Goal: Task Accomplishment & Management: Manage account settings

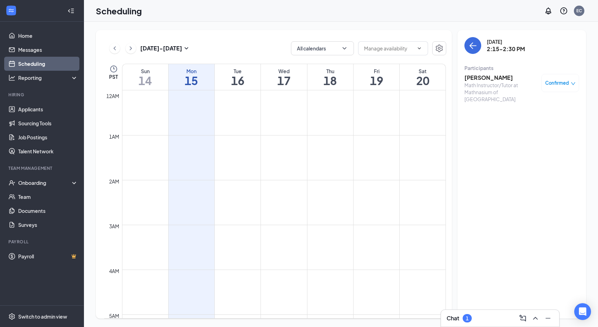
scroll to position [412, 0]
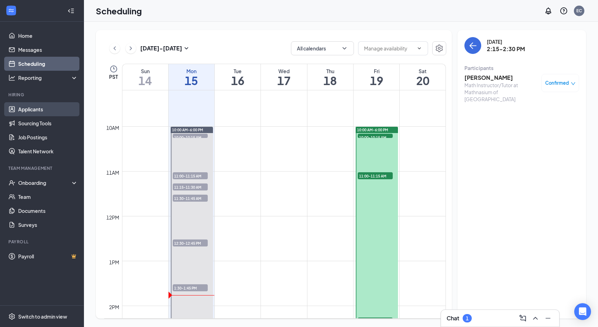
click at [29, 108] on link "Applicants" at bounding box center [48, 109] width 60 height 14
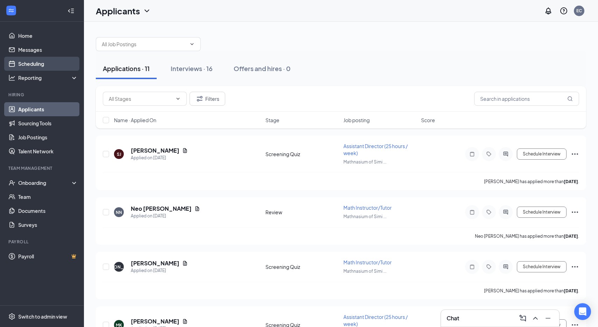
click at [32, 69] on link "Scheduling" at bounding box center [48, 64] width 60 height 14
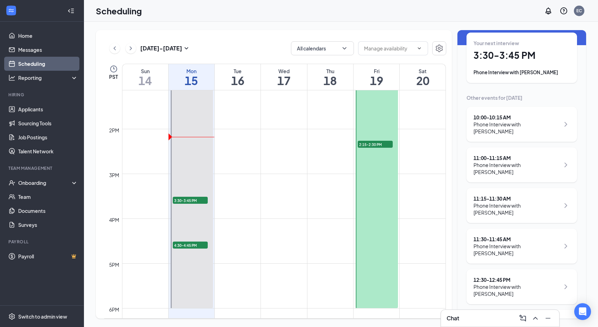
scroll to position [34, 0]
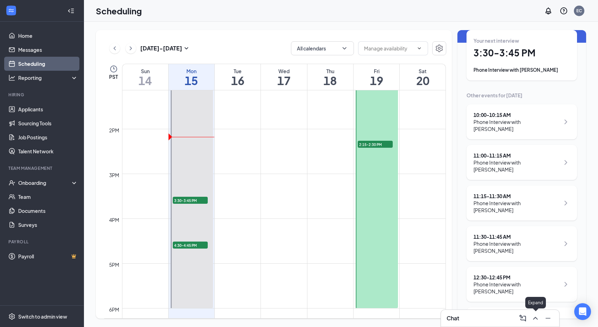
click at [533, 316] on icon "ChevronUp" at bounding box center [535, 318] width 8 height 8
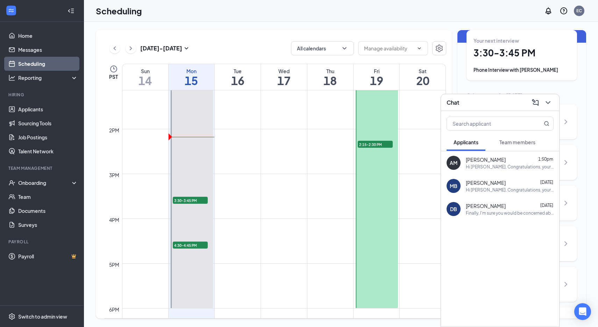
click at [497, 172] on div "AM ASHLEY MANNARINO 1:50pm Hi ASHLEY. Congratulations, your meeting with Mathna…" at bounding box center [500, 162] width 118 height 23
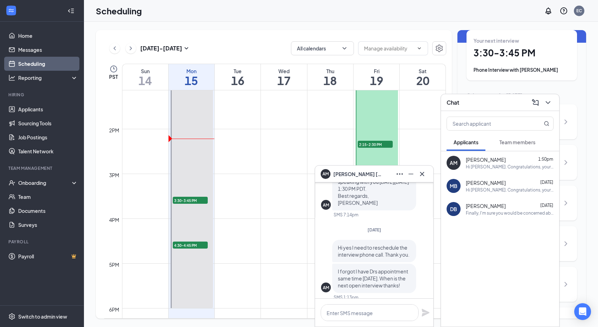
scroll to position [-272, 0]
click at [422, 174] on icon "Cross" at bounding box center [422, 173] width 4 height 4
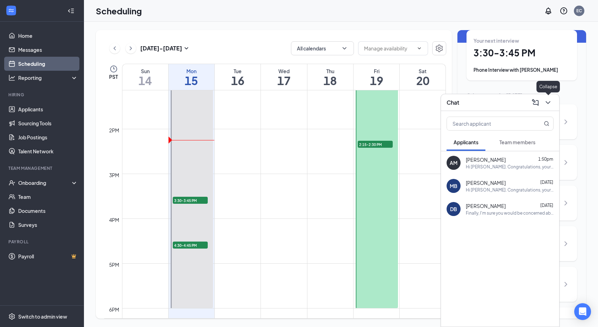
click at [544, 105] on icon "ChevronDown" at bounding box center [548, 102] width 8 height 8
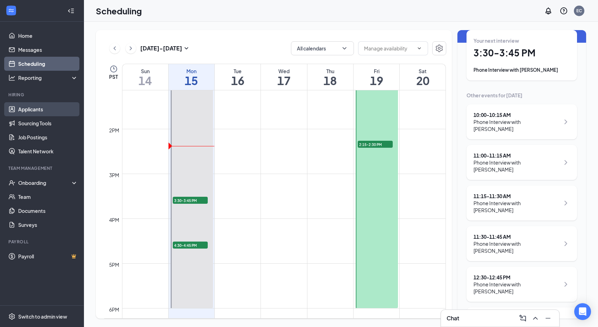
click at [34, 109] on link "Applicants" at bounding box center [48, 109] width 60 height 14
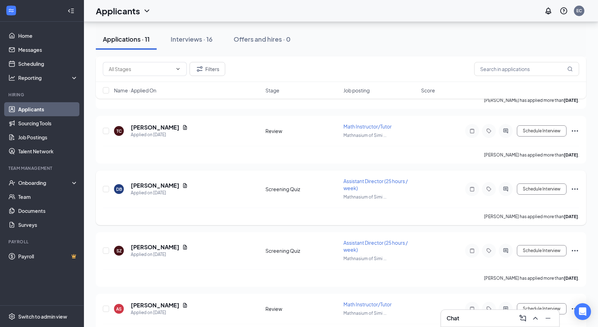
scroll to position [251, 0]
click at [186, 39] on div "Interviews · 16" at bounding box center [192, 39] width 42 height 9
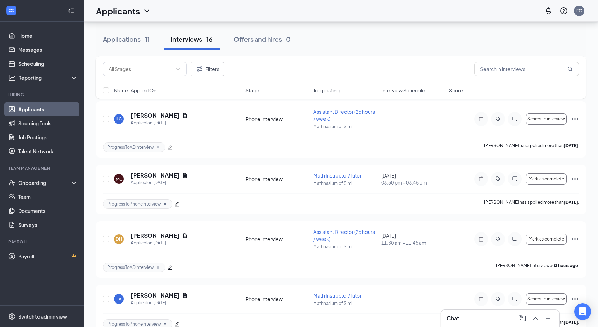
scroll to position [743, 0]
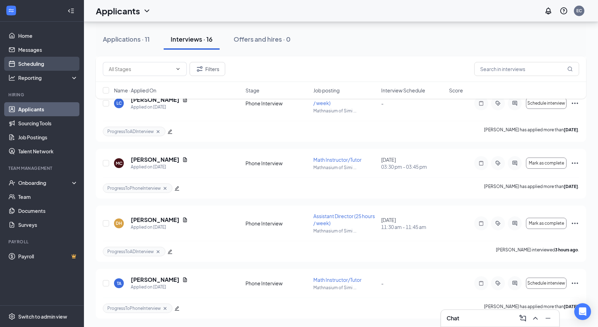
click at [34, 67] on link "Scheduling" at bounding box center [48, 64] width 60 height 14
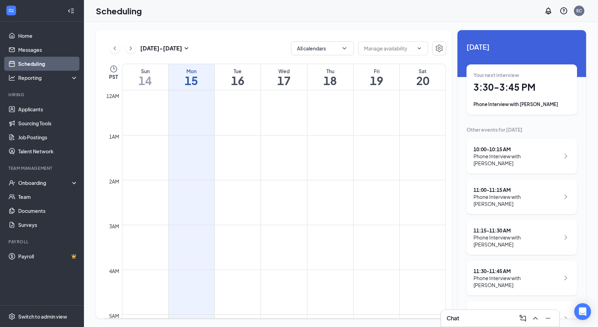
scroll to position [344, 0]
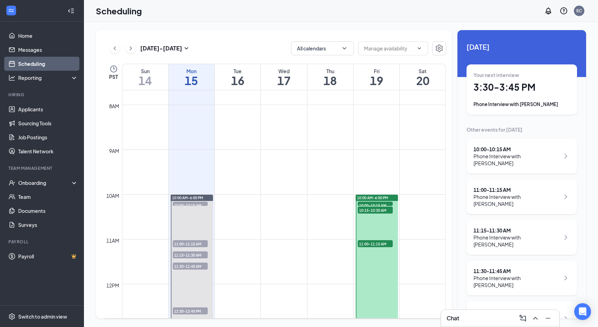
click at [381, 204] on span "10:00-10:15 AM" at bounding box center [375, 204] width 35 height 7
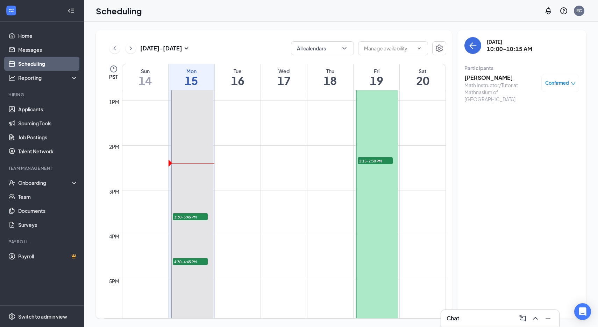
scroll to position [558, 0]
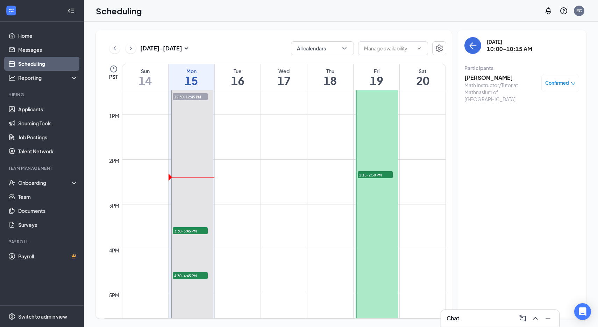
click at [373, 177] on span "2:15-2:30 PM" at bounding box center [375, 174] width 35 height 7
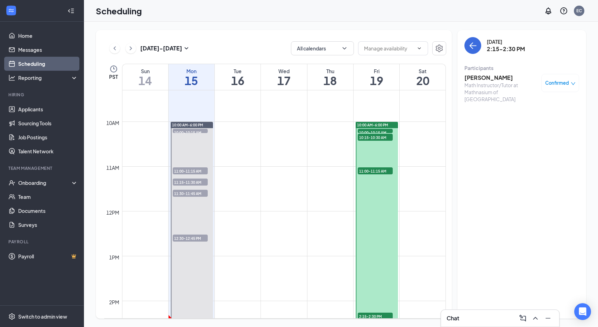
scroll to position [410, 0]
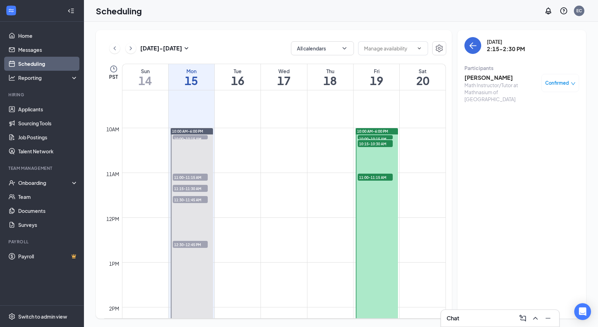
click at [378, 177] on span "11:00-11:15 AM" at bounding box center [375, 177] width 35 height 7
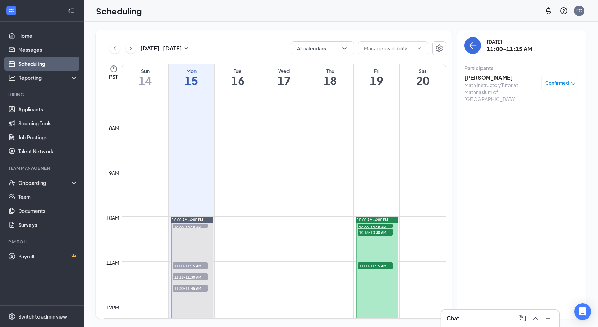
scroll to position [314, 0]
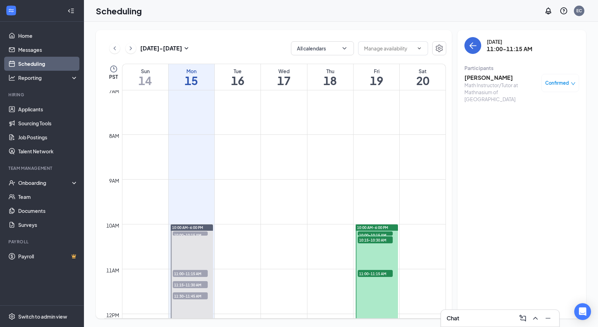
click at [382, 242] on span "10:15-10:30 AM" at bounding box center [375, 239] width 35 height 7
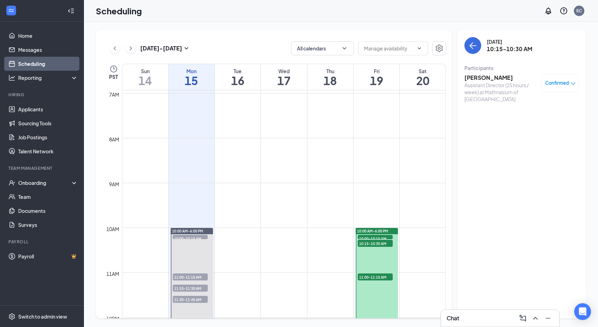
scroll to position [304, 0]
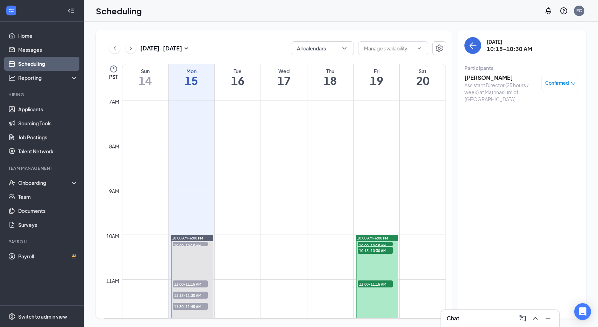
click at [375, 247] on span "10:15-10:30 AM" at bounding box center [375, 250] width 35 height 7
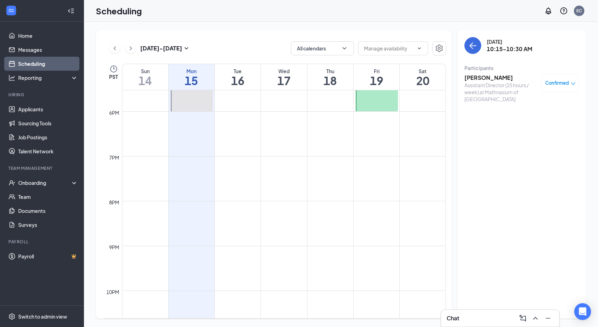
scroll to position [790, 0]
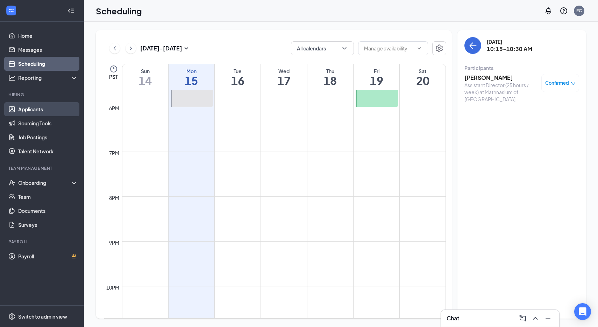
click at [28, 112] on link "Applicants" at bounding box center [48, 109] width 60 height 14
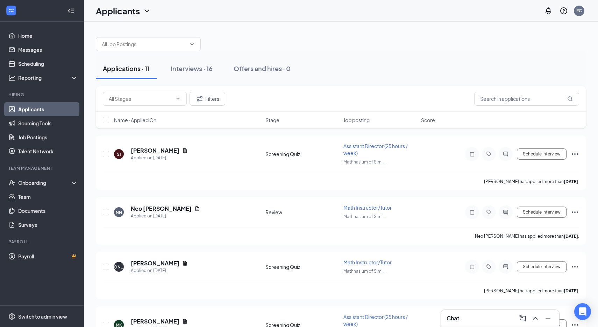
click at [311, 51] on div at bounding box center [341, 40] width 490 height 21
click at [267, 33] on div at bounding box center [341, 40] width 490 height 21
click at [31, 65] on link "Scheduling" at bounding box center [48, 64] width 60 height 14
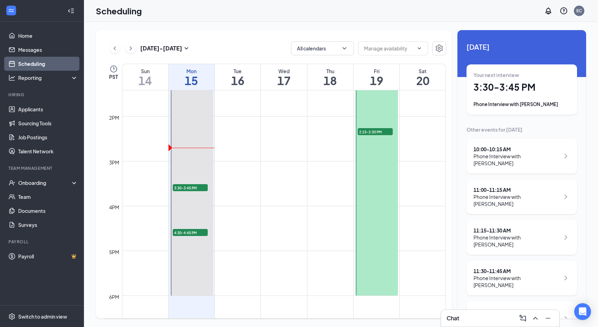
scroll to position [592, 0]
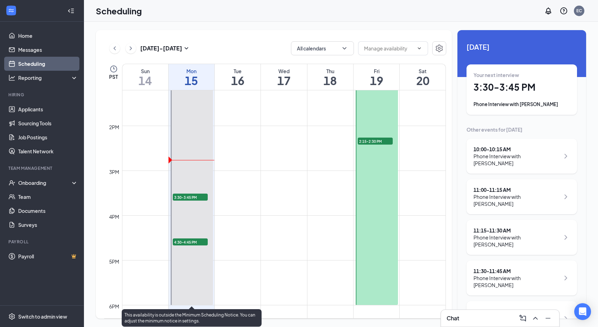
click at [195, 201] on div at bounding box center [192, 126] width 42 height 358
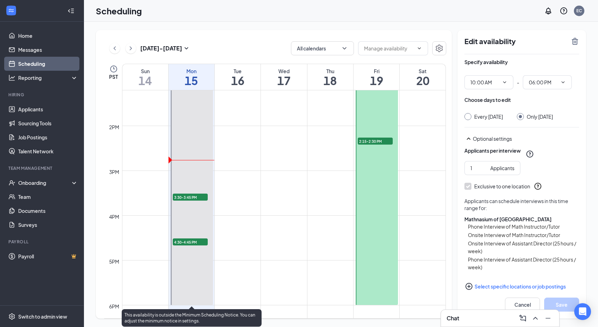
click at [190, 195] on span "3:30-3:45 PM" at bounding box center [190, 196] width 35 height 7
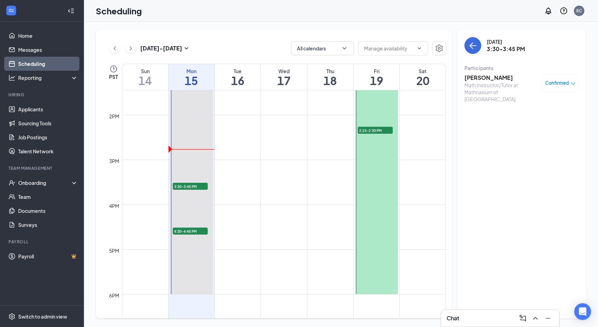
scroll to position [606, 0]
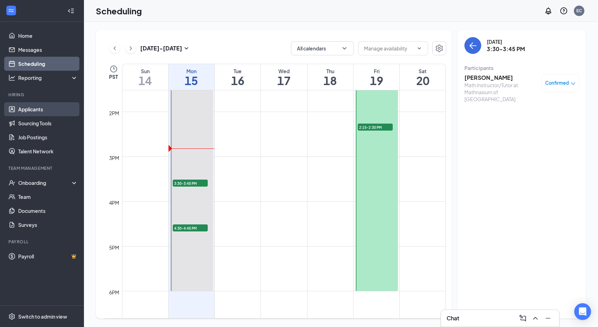
click at [27, 110] on link "Applicants" at bounding box center [48, 109] width 60 height 14
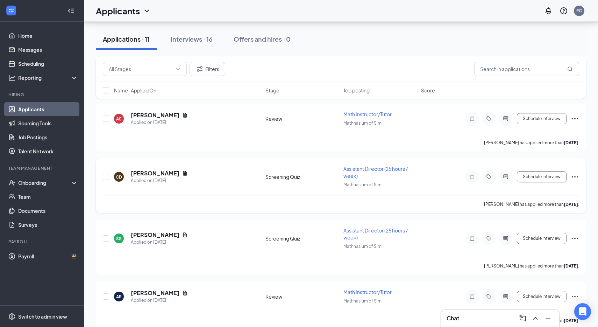
scroll to position [441, 0]
click at [152, 171] on h5 "[PERSON_NAME]" at bounding box center [155, 174] width 49 height 8
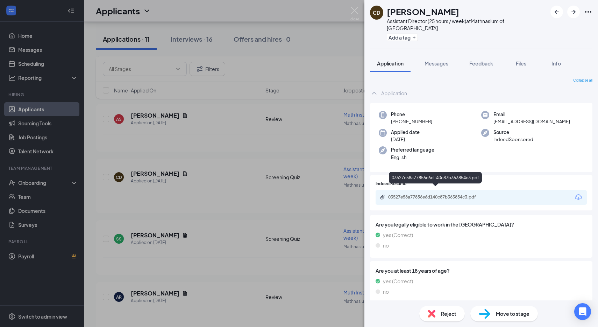
click at [415, 194] on div "03527e58a77856e6d140c87b363854c3.pdf" at bounding box center [437, 197] width 98 height 6
click at [215, 147] on div "CD CAROLE DUSEN Assistant Director (25 hours / week) at Mathnasium of Simi Hill…" at bounding box center [299, 163] width 598 height 327
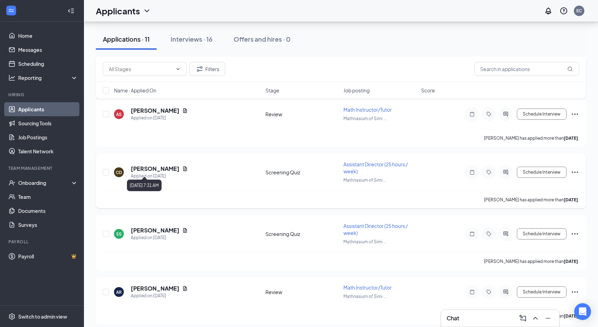
scroll to position [443, 0]
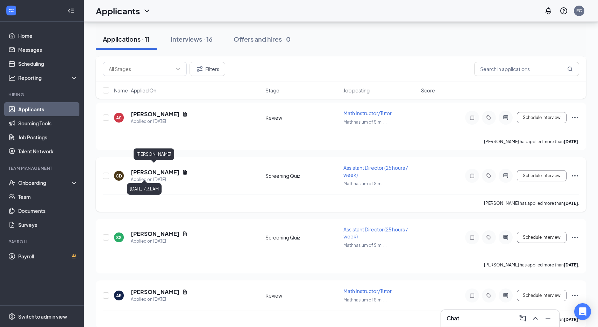
click at [142, 169] on h5 "[PERSON_NAME]" at bounding box center [155, 172] width 49 height 8
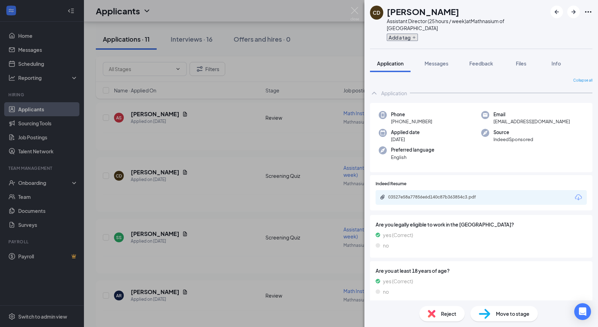
click at [407, 34] on button "Add a tag" at bounding box center [402, 37] width 31 height 7
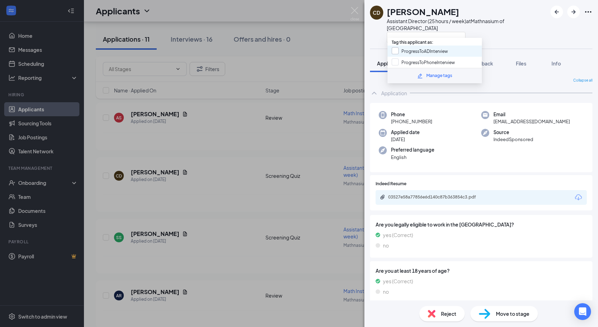
click at [396, 51] on input "ProgressToADInterview" at bounding box center [420, 51] width 56 height 8
checkbox input "true"
click at [352, 81] on div "CD CAROLE DUSEN Assistant Director (25 hours / week) at Mathnasium of Simi Hill…" at bounding box center [299, 163] width 598 height 327
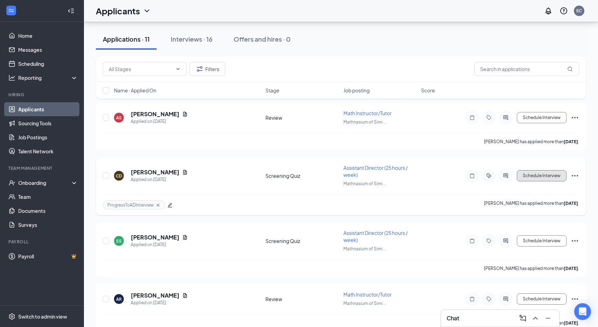
click at [543, 170] on button "Schedule Interview" at bounding box center [542, 175] width 50 height 11
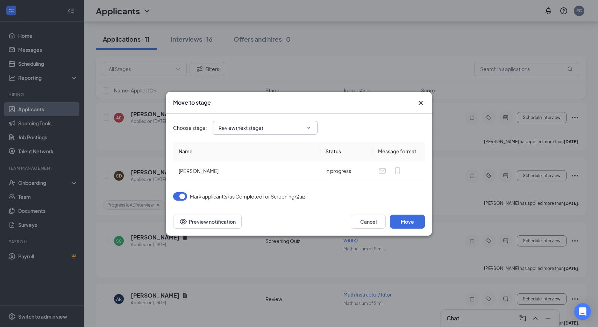
click at [269, 127] on input "Review (next stage)" at bounding box center [261, 128] width 85 height 8
click at [233, 167] on div "Phone Interview" at bounding box center [242, 170] width 37 height 8
type input "Phone Interview"
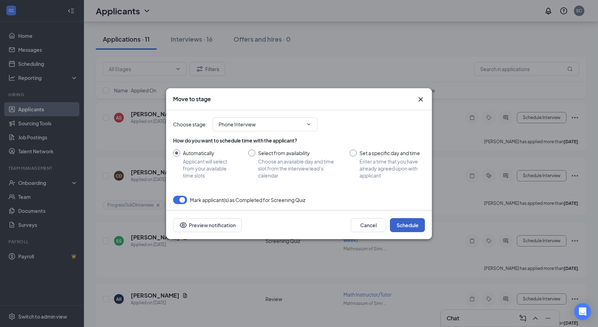
click at [411, 226] on button "Schedule" at bounding box center [407, 225] width 35 height 14
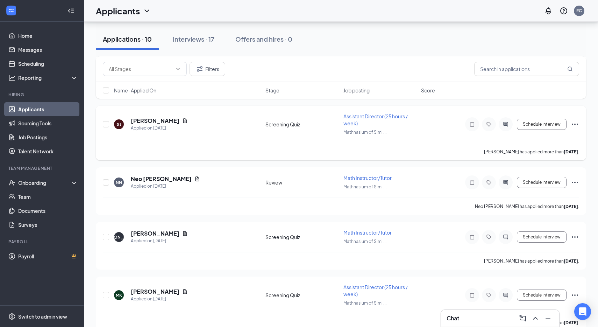
scroll to position [613, 0]
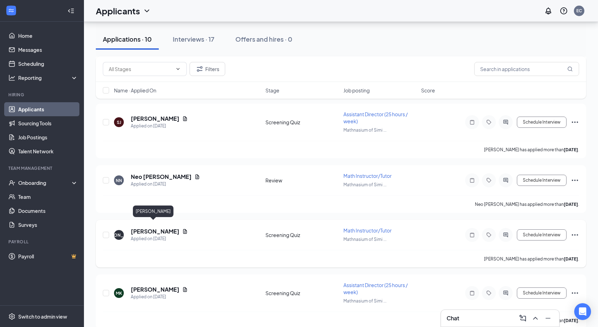
click at [153, 227] on h5 "[PERSON_NAME]" at bounding box center [155, 231] width 49 height 8
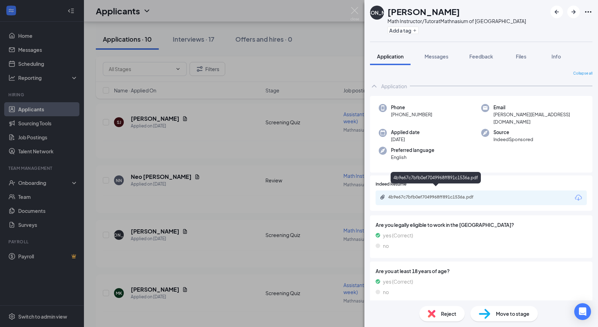
click at [416, 194] on div "4b9e67c7bfb0ef7049968ff891c1536a.pdf" at bounding box center [436, 197] width 113 height 7
click at [232, 165] on div "JA James Acosta Math Instructor/Tutor at Mathnasium of Simi Hills Add a tag App…" at bounding box center [299, 163] width 598 height 327
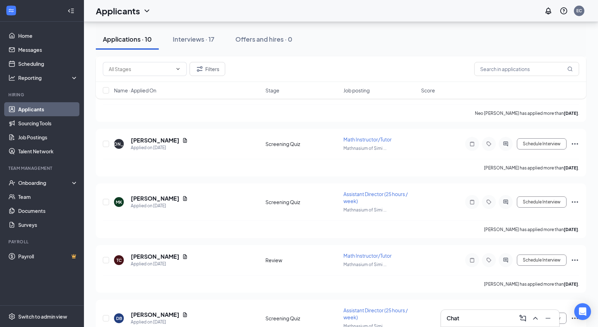
scroll to position [731, 0]
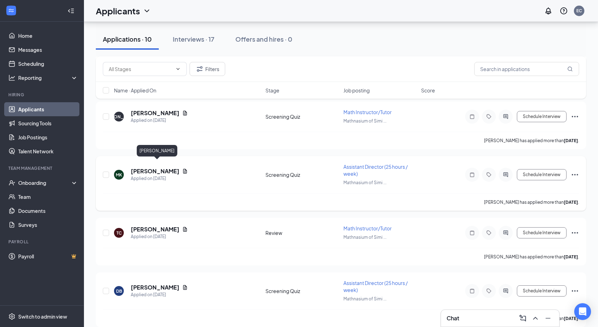
click at [167, 167] on h5 "[PERSON_NAME]" at bounding box center [155, 171] width 49 height 8
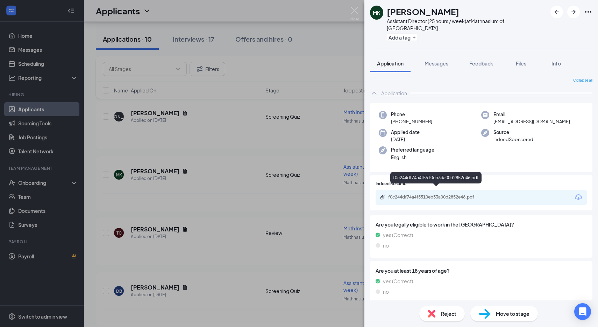
click at [433, 194] on div "f0c244df74a4f5510eb33a00d2852e46.pdf" at bounding box center [437, 197] width 98 height 6
click at [167, 151] on div "MK MELISSA KURZAWINSKI Assistant Director (25 hours / week) at Mathnasium of Si…" at bounding box center [299, 163] width 598 height 327
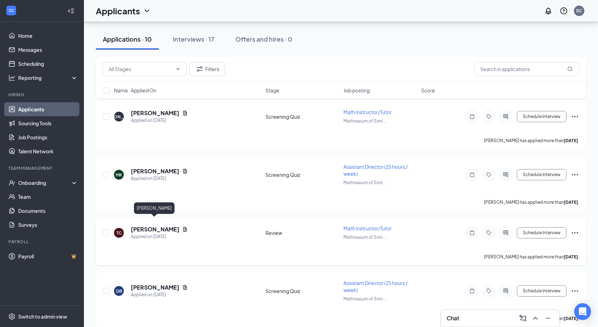
click at [150, 225] on h5 "[PERSON_NAME]" at bounding box center [155, 229] width 49 height 8
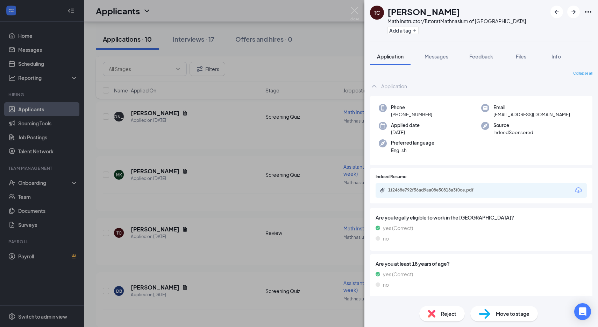
click at [404, 192] on div "1f2468e792f56ad9aa08e50818a3f0ce.pdf" at bounding box center [437, 190] width 98 height 6
click at [163, 137] on div "TC Tanya Courtney Math Instructor/Tutor at Mathnasium of Simi Hills Add a tag A…" at bounding box center [299, 163] width 598 height 327
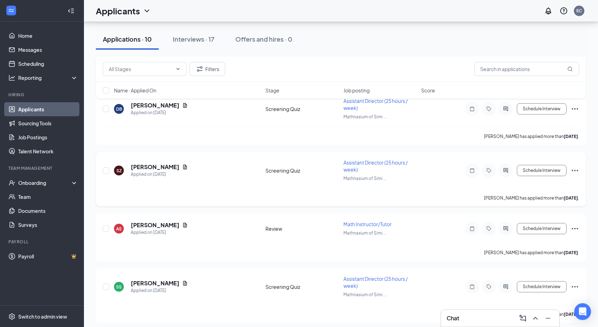
scroll to position [914, 0]
click at [143, 162] on h5 "[PERSON_NAME]" at bounding box center [155, 166] width 49 height 8
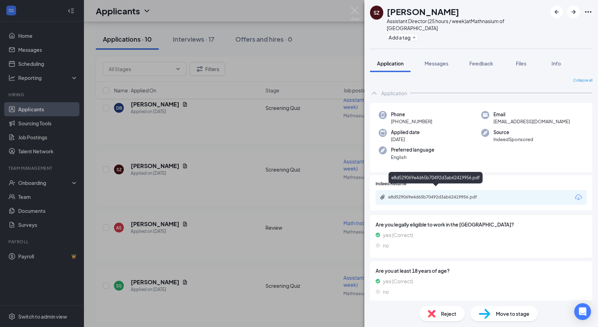
click at [426, 194] on div "e8d529069e4d65b70492d3ab62419956.pdf" at bounding box center [437, 197] width 98 height 6
click at [223, 243] on div "SZ Sahara Zerin Assistant Director (25 hours / week) at Mathnasium of Simi Hill…" at bounding box center [299, 163] width 598 height 327
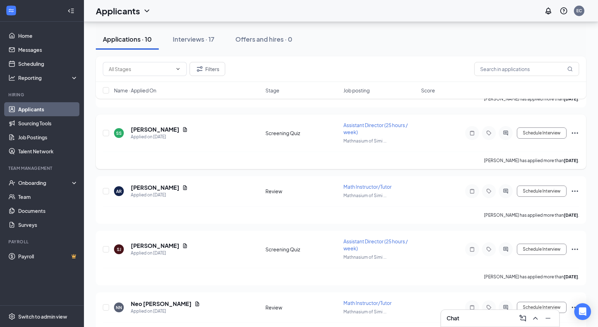
scroll to position [478, 0]
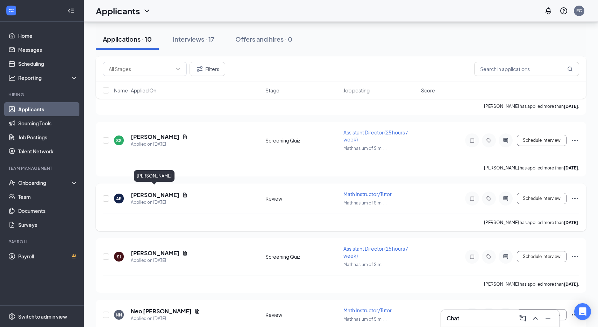
click at [144, 193] on h5 "AAROH RAWAT" at bounding box center [155, 195] width 49 height 8
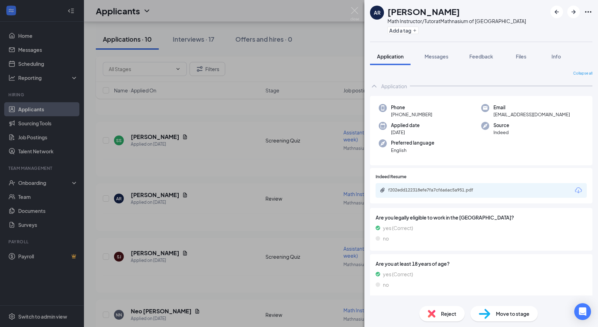
click at [409, 191] on div "f202edd122318efe7fa7cf6a6ac5a951.pdf" at bounding box center [437, 190] width 98 height 6
click at [230, 165] on div "AR AAROH RAWAT Math Instructor/Tutor at Mathnasium of Simi Hills Add a tag Appl…" at bounding box center [299, 163] width 598 height 327
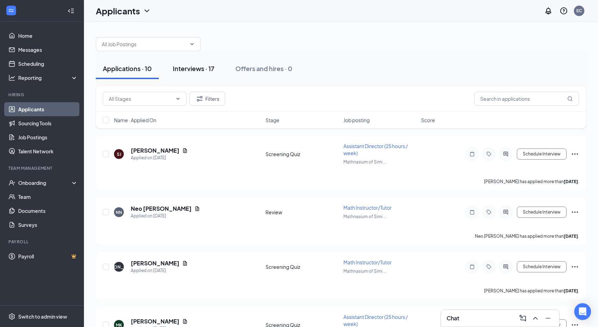
click at [190, 71] on div "Interviews · 17" at bounding box center [194, 68] width 42 height 9
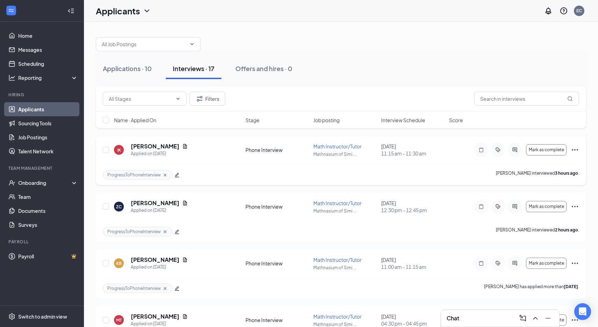
click at [573, 150] on icon "Ellipses" at bounding box center [575, 149] width 6 height 1
click at [482, 171] on div "ProgressToPhoneInterview Iris Kim interviewed 3 hours ago ." at bounding box center [341, 174] width 476 height 21
click at [540, 153] on button "Mark as complete" at bounding box center [546, 149] width 41 height 11
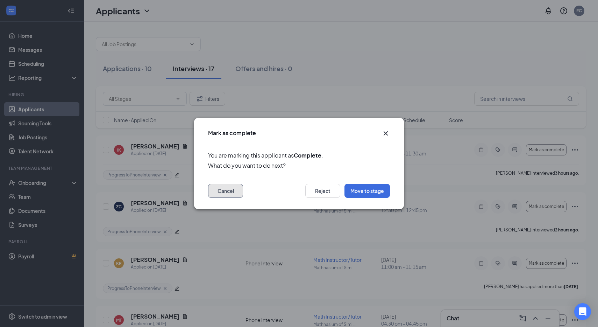
click at [215, 193] on button "Cancel" at bounding box center [225, 191] width 35 height 14
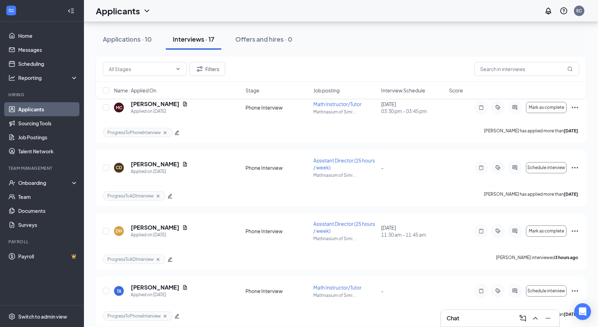
scroll to position [807, 0]
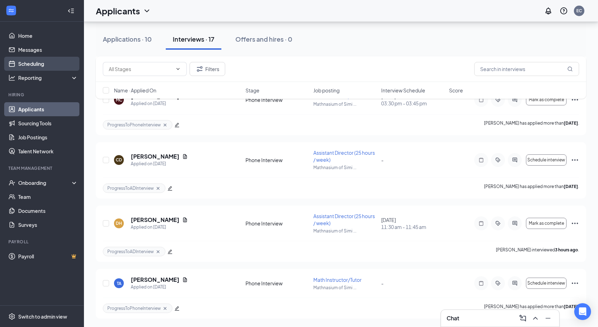
click at [22, 64] on link "Scheduling" at bounding box center [48, 64] width 60 height 14
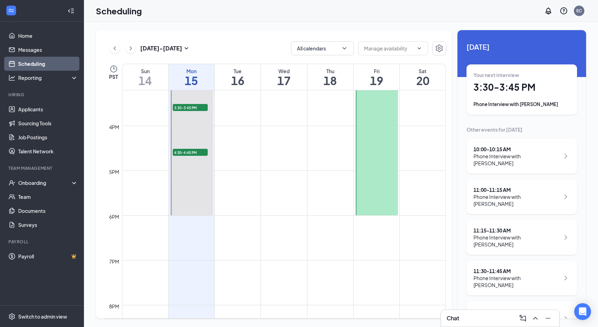
scroll to position [680, 0]
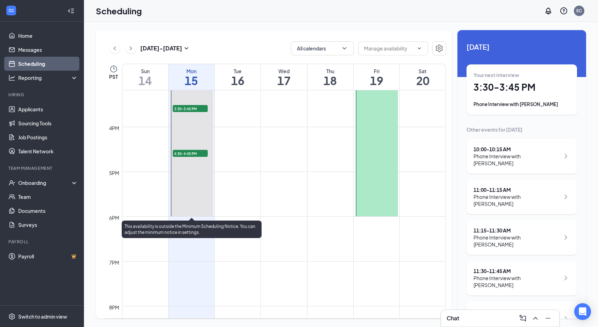
click at [181, 108] on span "3:30-3:45 PM" at bounding box center [190, 108] width 35 height 7
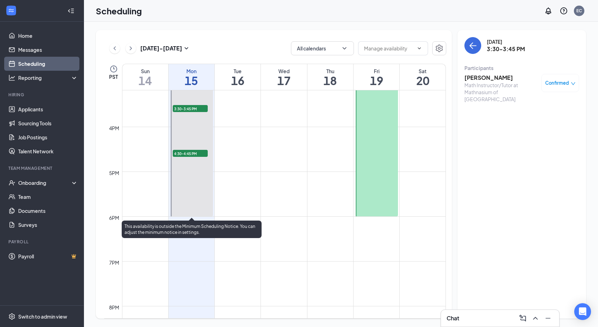
click at [185, 156] on span "4:30-4:45 PM" at bounding box center [190, 153] width 35 height 7
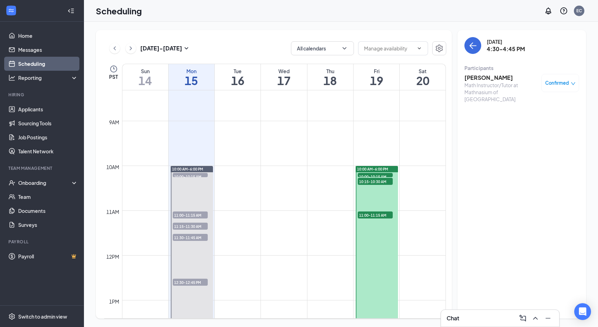
scroll to position [371, 0]
click at [381, 175] on span "10:00-10:15 AM" at bounding box center [375, 178] width 35 height 7
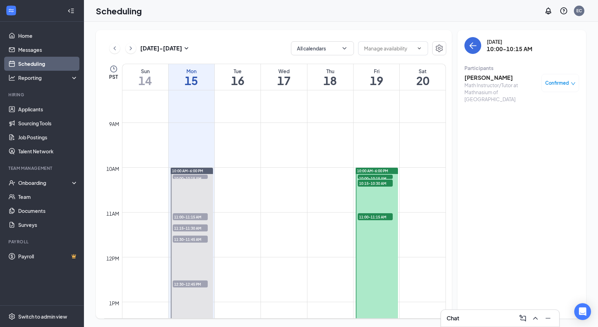
click at [374, 182] on span "10:15-10:30 AM" at bounding box center [375, 182] width 35 height 7
click at [366, 217] on span "11:00-11:15 AM" at bounding box center [375, 216] width 35 height 7
click at [365, 216] on span "11:00-11:15 AM" at bounding box center [375, 216] width 35 height 7
click at [366, 216] on span "11:00-11:15 AM" at bounding box center [375, 216] width 35 height 7
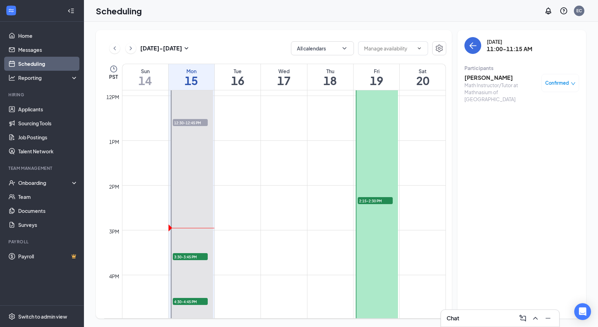
scroll to position [563, 0]
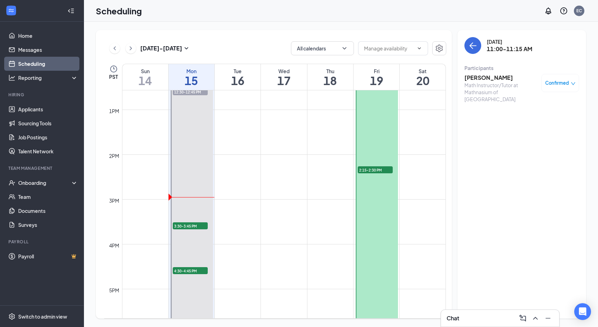
click at [368, 170] on span "2:15-2:30 PM" at bounding box center [375, 169] width 35 height 7
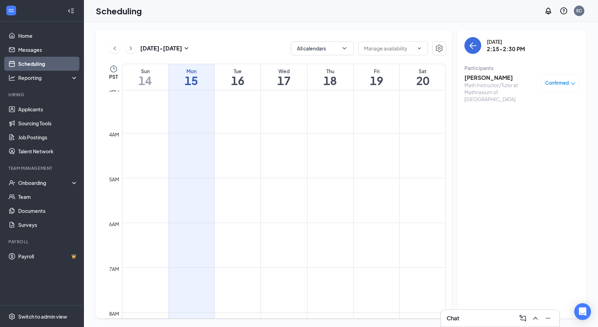
scroll to position [133, 0]
click at [30, 113] on link "Applicants" at bounding box center [48, 109] width 60 height 14
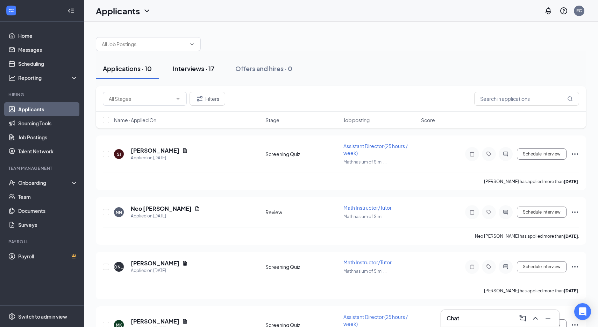
click at [193, 68] on div "Interviews · 17" at bounding box center [194, 68] width 42 height 9
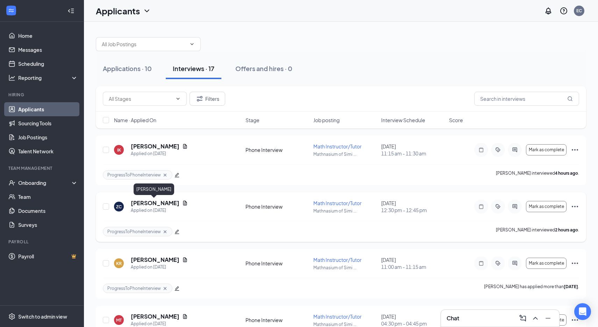
scroll to position [0, 0]
click at [157, 204] on h5 "Zachary Cohen" at bounding box center [155, 203] width 49 height 8
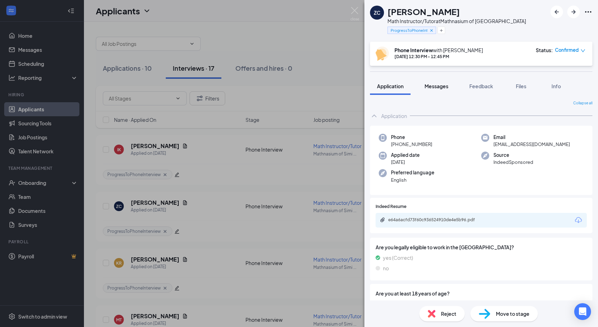
click at [439, 89] on div "Messages" at bounding box center [437, 86] width 24 height 7
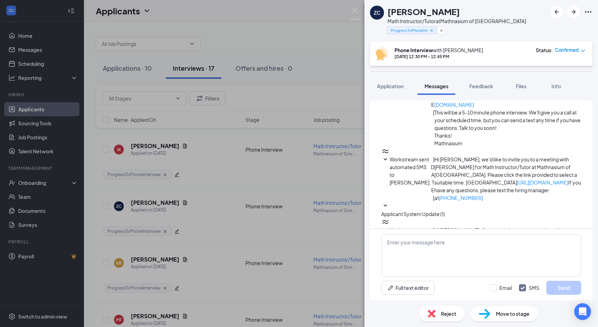
scroll to position [132, 0]
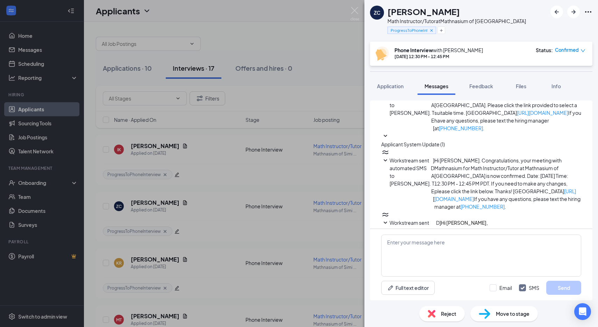
click at [348, 20] on div "ZC Zachary Cohen Math Instructor/Tutor at Mathnasium of Simi Hills ProgressToPh…" at bounding box center [299, 163] width 598 height 327
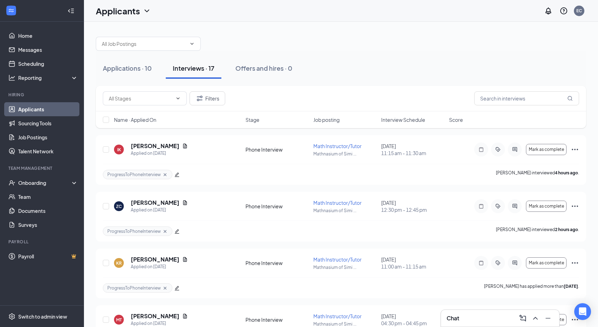
click at [328, 46] on div at bounding box center [341, 40] width 490 height 21
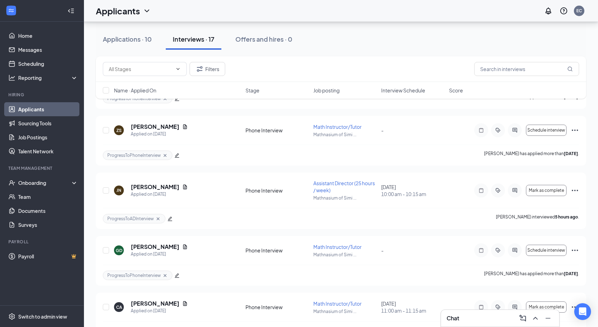
scroll to position [237, 0]
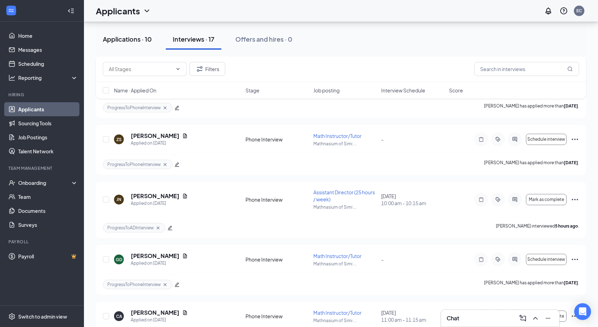
click at [115, 40] on div "Applications · 10" at bounding box center [127, 39] width 49 height 9
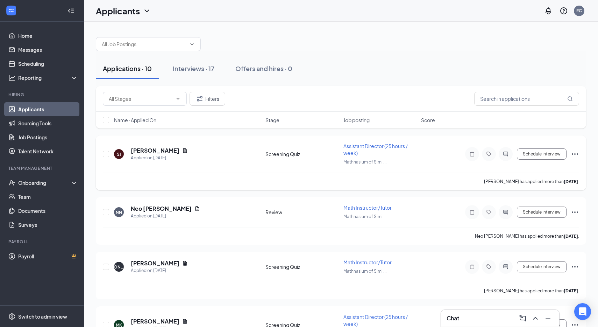
click at [578, 155] on icon "Ellipses" at bounding box center [575, 154] width 8 height 8
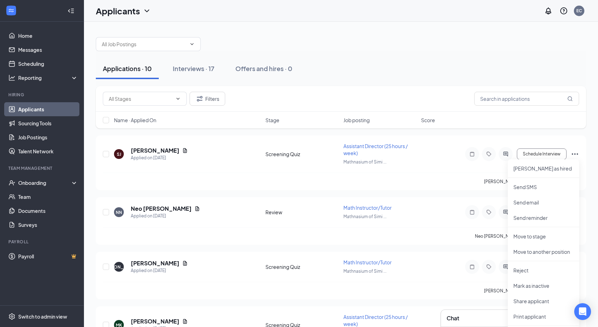
click at [394, 71] on div "Applications · 10 Interviews · 17 Offers and hires · 0" at bounding box center [341, 68] width 490 height 21
